Goal: Task Accomplishment & Management: Use online tool/utility

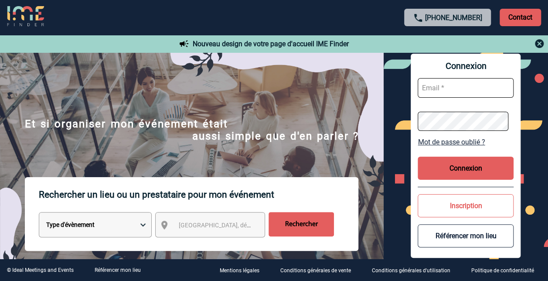
click at [495, 94] on input "text" at bounding box center [466, 88] width 96 height 20
paste input "aurore.boulard@capgemini.com"
type input "aurore.boulard@capgemini.com"
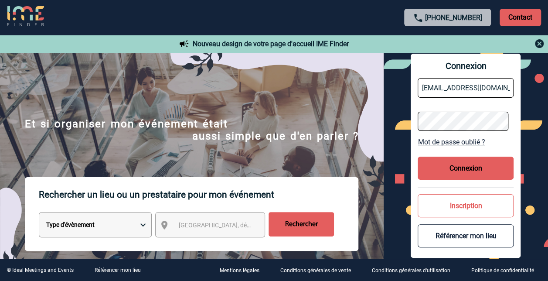
click at [455, 163] on button "Connexion" at bounding box center [466, 168] width 96 height 23
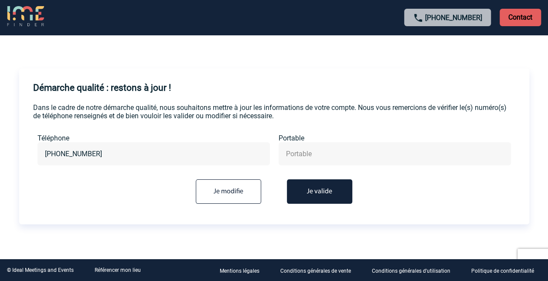
scroll to position [3, 0]
click at [311, 194] on button "Je valide" at bounding box center [319, 191] width 65 height 24
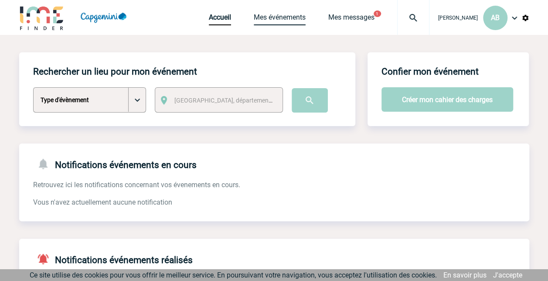
click at [273, 17] on link "Mes événements" at bounding box center [280, 19] width 52 height 12
click at [181, 97] on span "[GEOGRAPHIC_DATA], département, région..." at bounding box center [235, 100] width 121 height 7
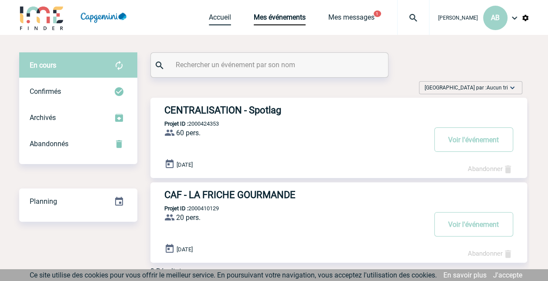
click at [220, 15] on link "Accueil" at bounding box center [220, 19] width 22 height 12
click at [208, 65] on input "text" at bounding box center [271, 64] width 194 height 13
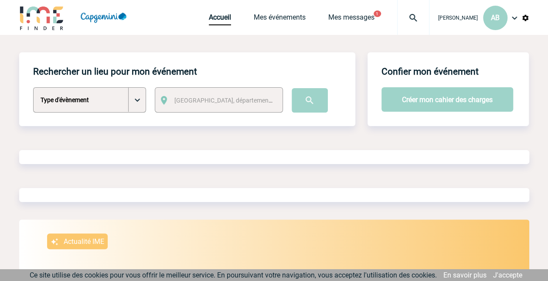
click at [187, 100] on span "[GEOGRAPHIC_DATA], département, région..." at bounding box center [235, 100] width 121 height 7
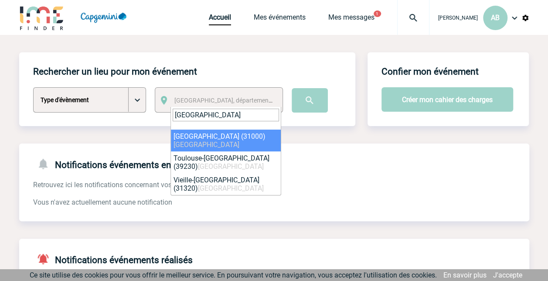
type input "[GEOGRAPHIC_DATA]"
select select "31088"
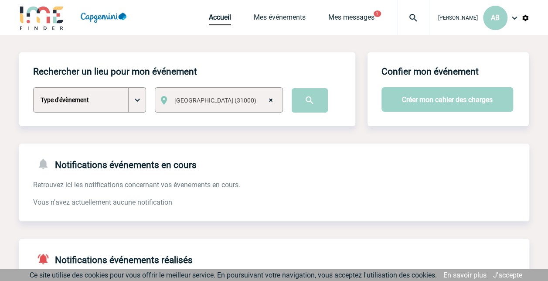
click at [137, 104] on select "Type d'évènement Séminaire avec nuitée Séminaire sans nuitée Repas de groupe Te…" at bounding box center [89, 99] width 113 height 25
select select "5"
click at [33, 88] on select "Type d'évènement Séminaire avec nuitée Séminaire sans nuitée Repas de groupe Te…" at bounding box center [89, 99] width 113 height 25
click at [307, 100] on input "image" at bounding box center [310, 100] width 36 height 24
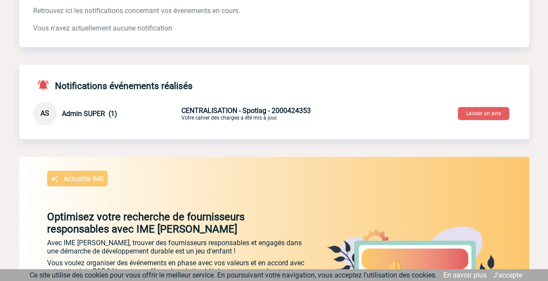
scroll to position [175, 0]
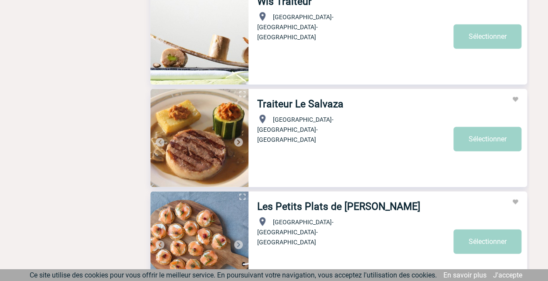
scroll to position [1265, 0]
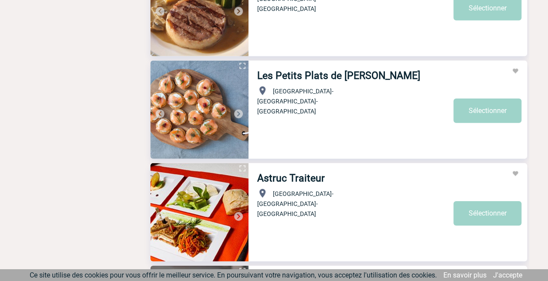
drag, startPoint x: 284, startPoint y: 75, endPoint x: 270, endPoint y: 132, distance: 58.8
click at [270, 132] on div "Occitanie-Languedoc-Roussillon-Midi-Pyrénées" at bounding box center [354, 111] width 195 height 59
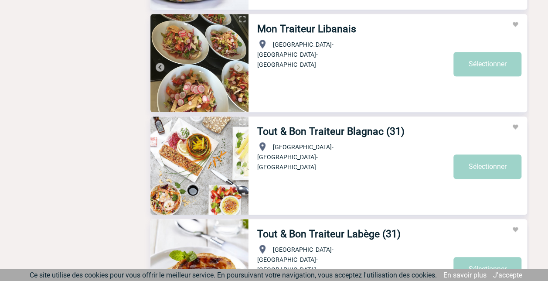
scroll to position [1920, 0]
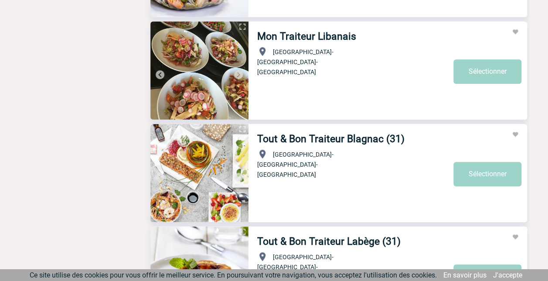
click at [311, 140] on link "Tout & Bon Traiteur Blagnac (31)" at bounding box center [330, 139] width 147 height 12
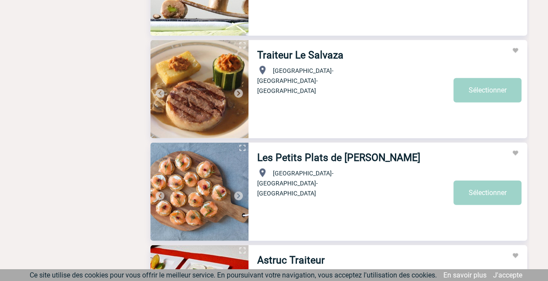
scroll to position [1167, 0]
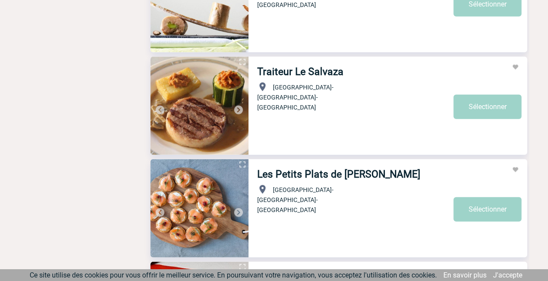
click at [333, 175] on link "Les Petits Plats de Clémence Traiteur" at bounding box center [338, 174] width 163 height 12
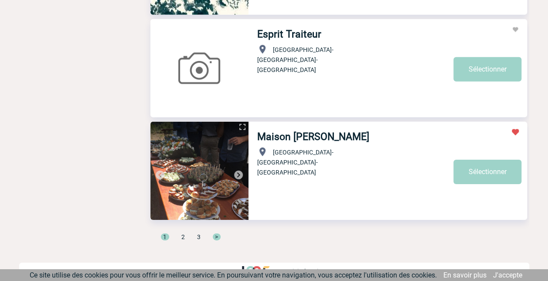
scroll to position [2955, 0]
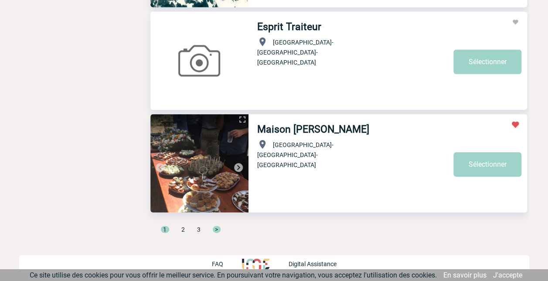
click at [303, 127] on link "Maison [PERSON_NAME]" at bounding box center [313, 129] width 112 height 12
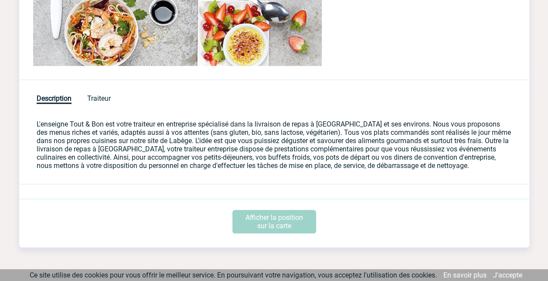
scroll to position [314, 0]
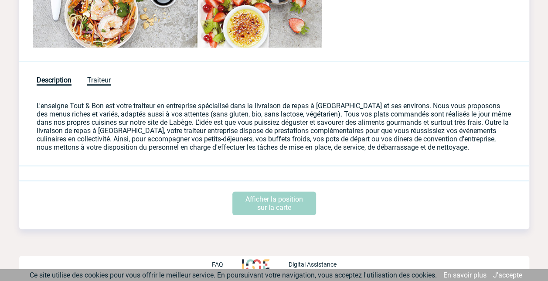
click at [105, 77] on span "Traiteur" at bounding box center [99, 81] width 24 height 10
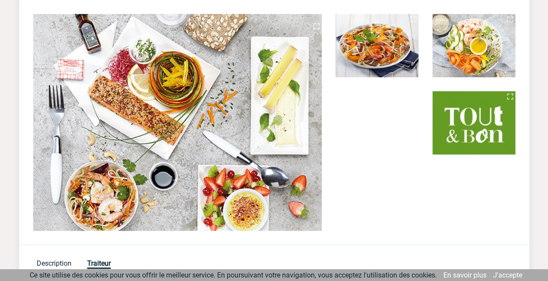
scroll to position [263, 0]
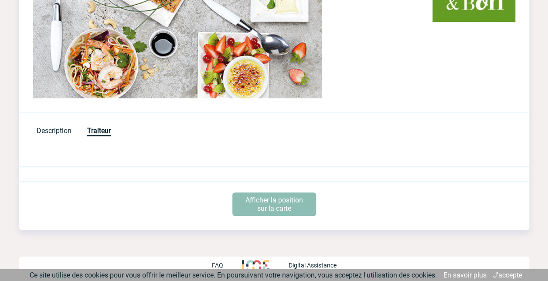
click at [281, 202] on p "Afficher la position sur la carte" at bounding box center [275, 204] width 84 height 24
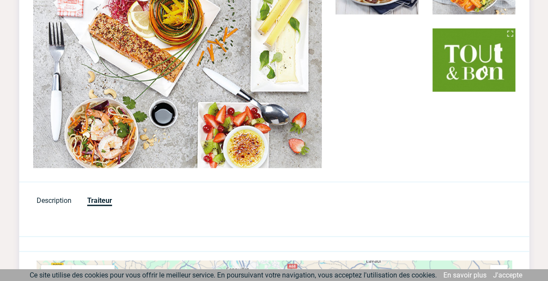
scroll to position [0, 0]
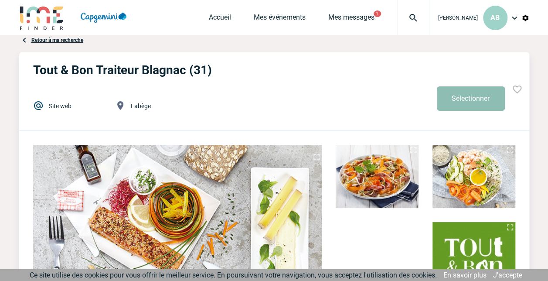
click at [474, 99] on button "Sélectionner" at bounding box center [471, 98] width 68 height 24
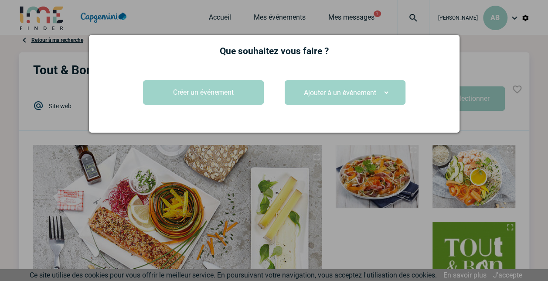
click at [60, 117] on div at bounding box center [274, 140] width 548 height 281
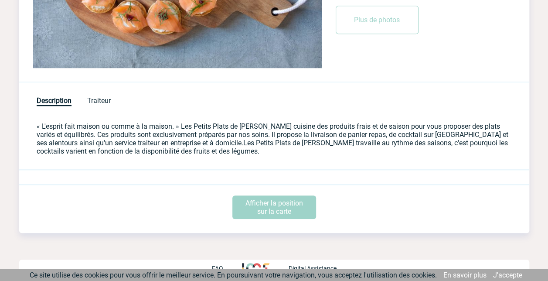
scroll to position [298, 0]
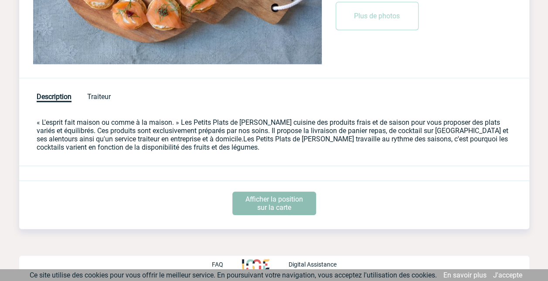
click at [299, 201] on p "Afficher la position sur la carte" at bounding box center [275, 204] width 84 height 24
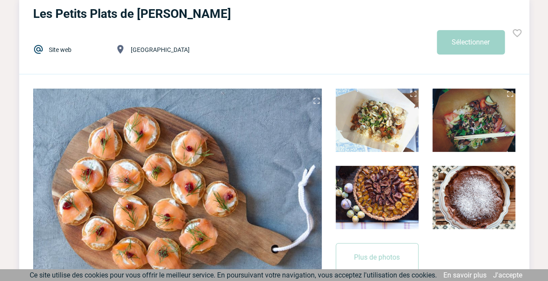
scroll to position [0, 0]
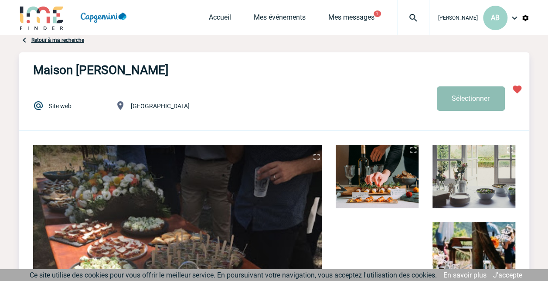
click at [472, 98] on button "Sélectionner" at bounding box center [471, 98] width 68 height 24
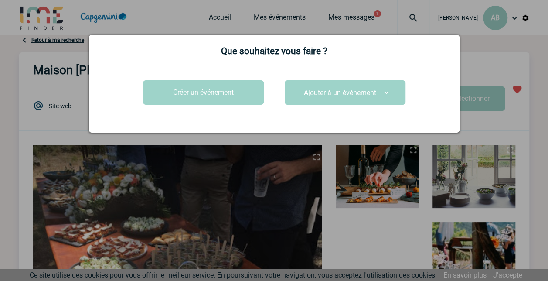
click at [371, 93] on select "Ajouter à un évènement" at bounding box center [345, 93] width 90 height 14
click at [300, 87] on select "Ajouter à un évènement" at bounding box center [345, 93] width 90 height 14
click at [380, 93] on select "Ajouter à un évènement" at bounding box center [345, 93] width 90 height 14
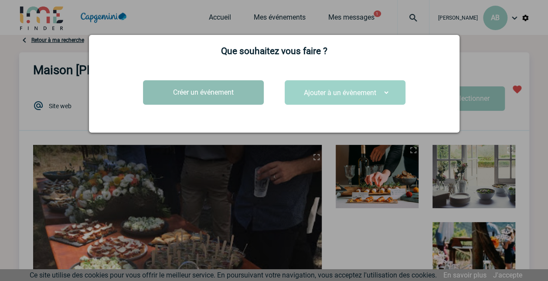
click at [239, 90] on button "Créer un événement" at bounding box center [203, 92] width 121 height 24
click at [214, 90] on button "Créer un événement" at bounding box center [203, 92] width 121 height 24
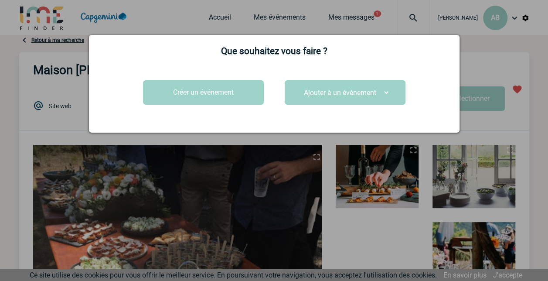
click at [381, 91] on select "Ajouter à un évènement" at bounding box center [345, 93] width 90 height 14
click at [300, 87] on select "Ajouter à un évènement" at bounding box center [345, 93] width 90 height 14
click at [497, 120] on div at bounding box center [274, 140] width 548 height 281
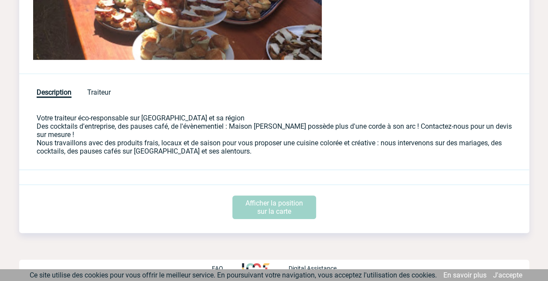
scroll to position [306, 0]
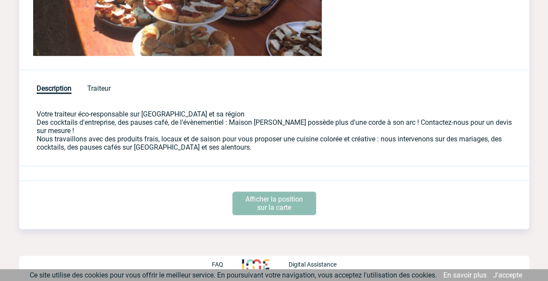
click at [282, 201] on p "Afficher la position sur la carte" at bounding box center [275, 204] width 84 height 24
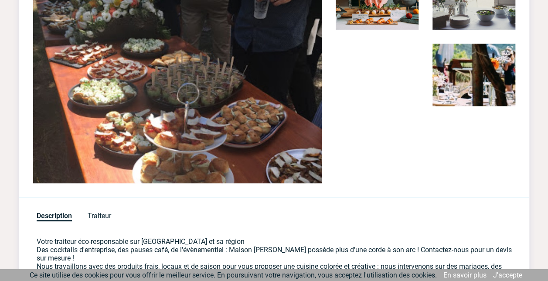
scroll to position [175, 0]
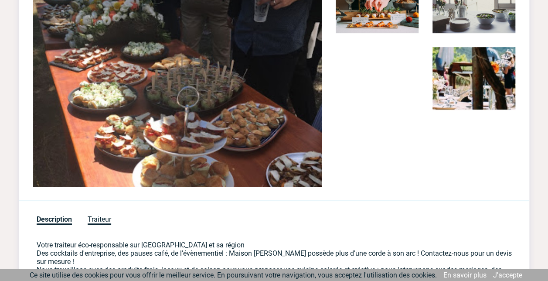
click at [104, 219] on span "Traiteur" at bounding box center [100, 220] width 24 height 10
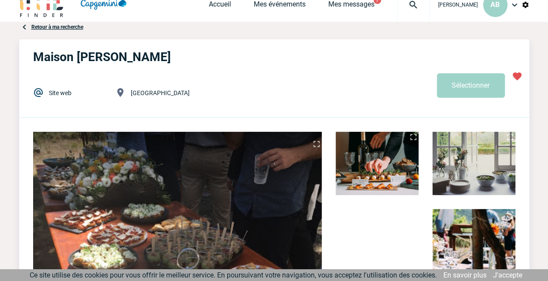
scroll to position [0, 0]
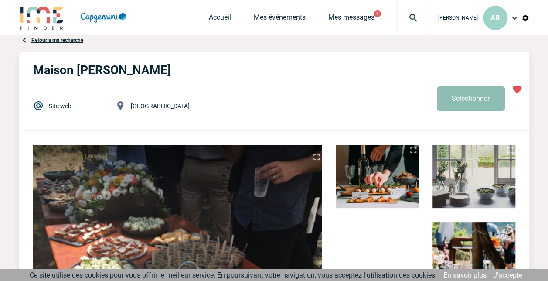
click at [473, 97] on button "Sélectionner" at bounding box center [471, 98] width 68 height 24
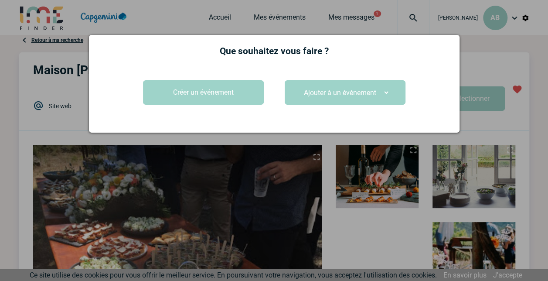
click at [368, 94] on select "Ajouter à un évènement" at bounding box center [345, 93] width 90 height 14
click at [300, 87] on select "Ajouter à un évènement" at bounding box center [345, 93] width 90 height 14
click at [509, 125] on div at bounding box center [274, 140] width 548 height 281
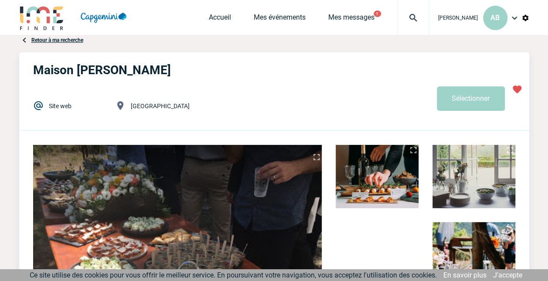
click at [53, 106] on link "Site web" at bounding box center [60, 106] width 23 height 7
